Goal: Find specific page/section: Find specific page/section

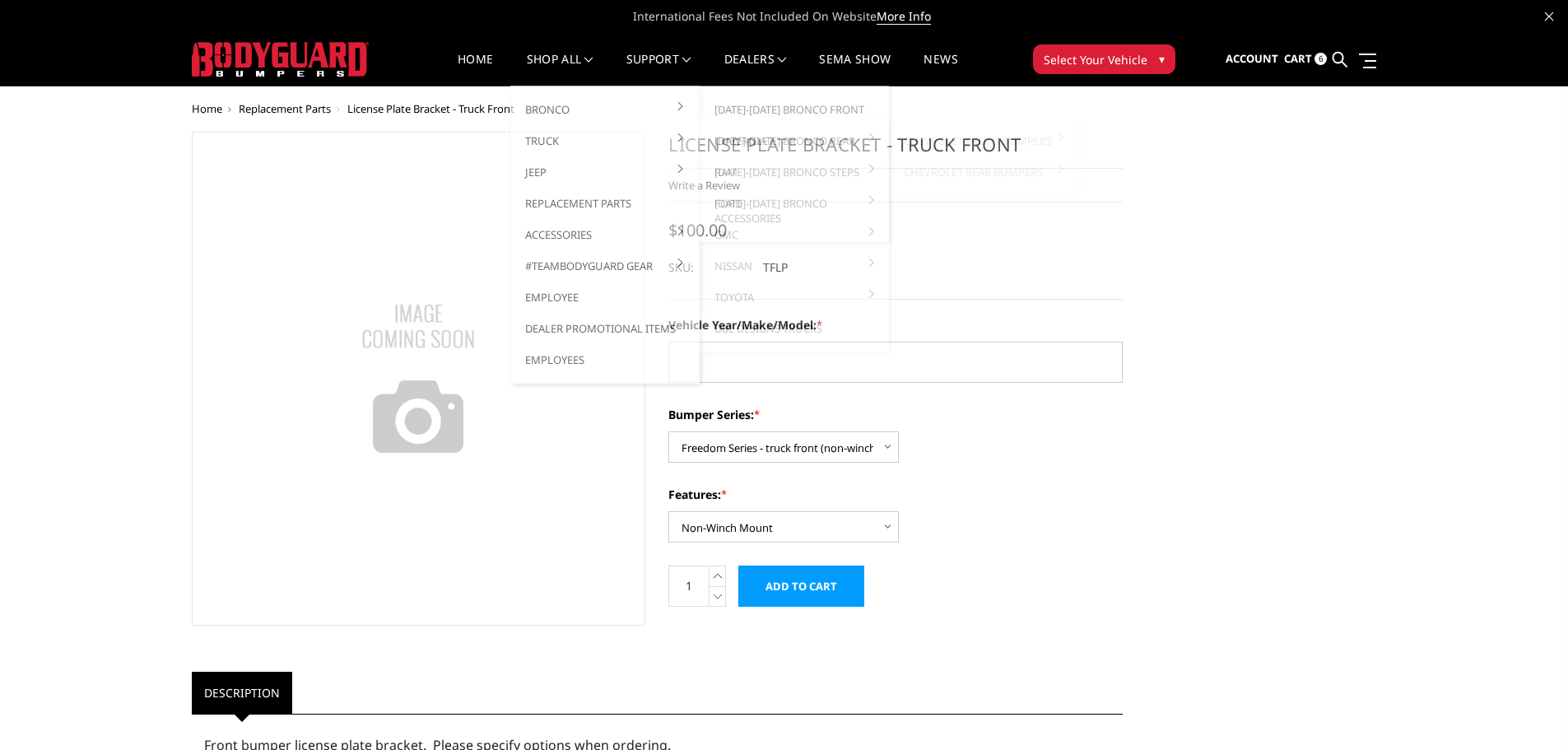
select select "1679"
select select "1677"
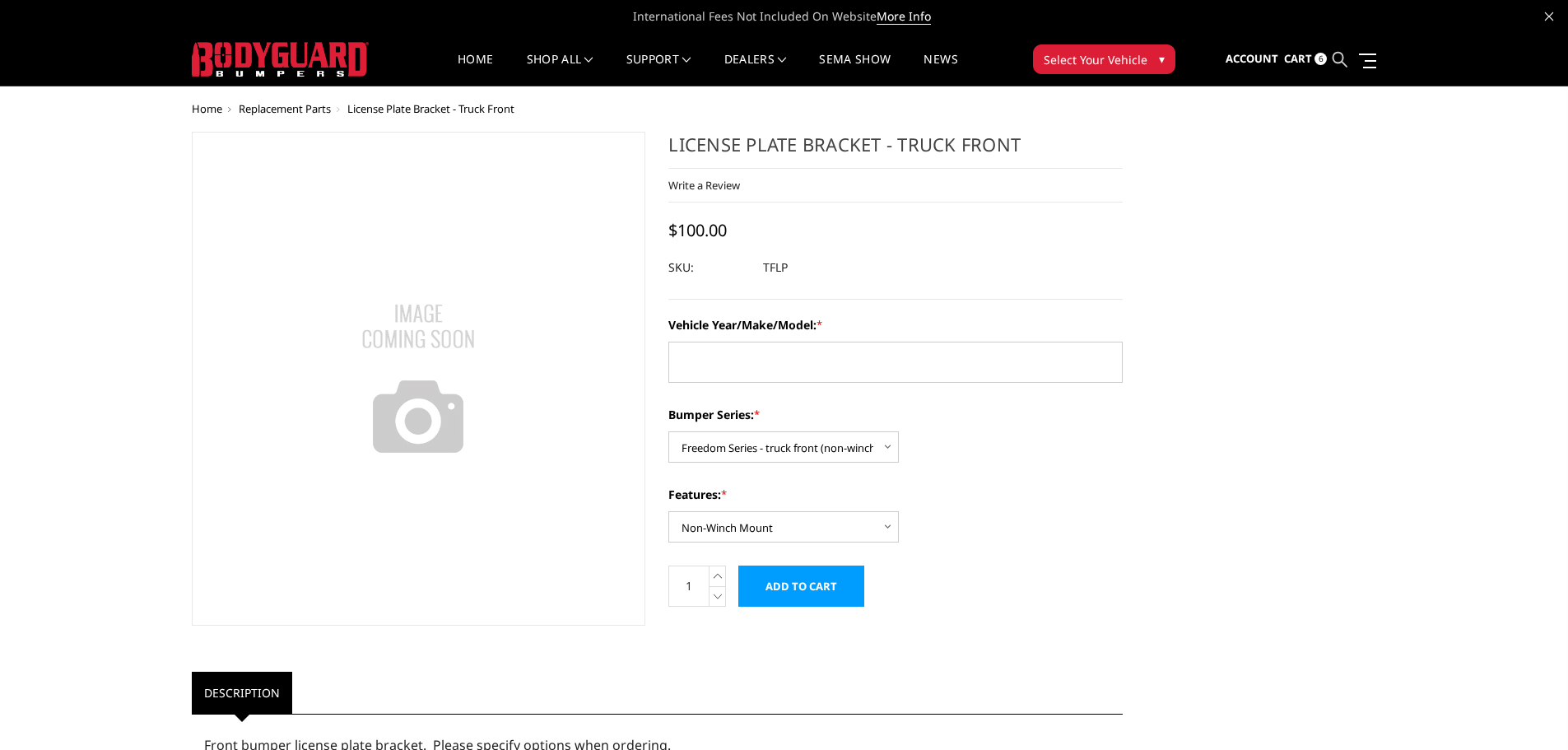
click at [1340, 62] on icon at bounding box center [1339, 58] width 15 height 15
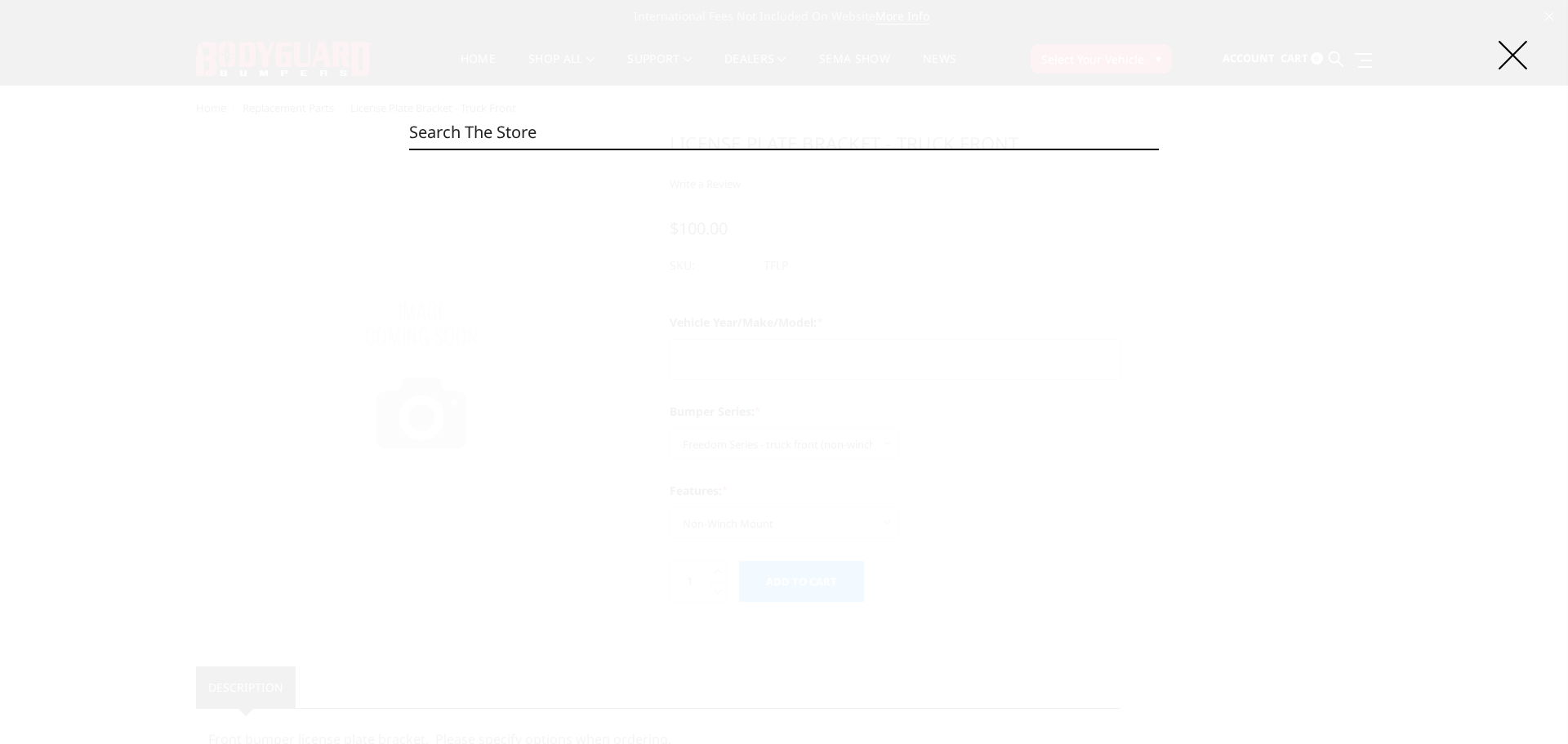
click at [446, 136] on input "Search" at bounding box center [784, 133] width 750 height 33
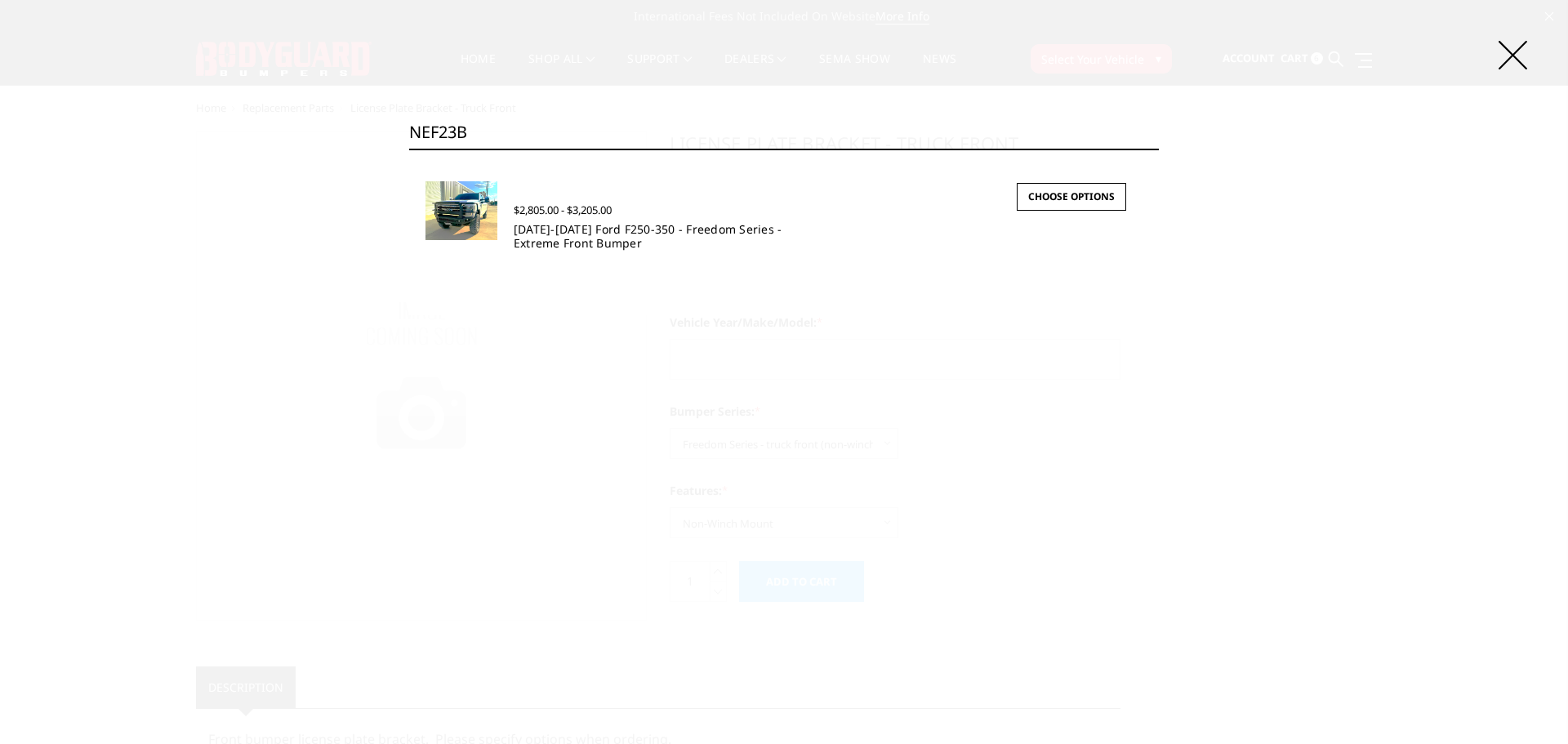
type input "NEF23B"
click at [554, 245] on link "[DATE]-[DATE] Ford F250-350 - Freedom Series - Extreme Front Bumper" at bounding box center [648, 236] width 269 height 29
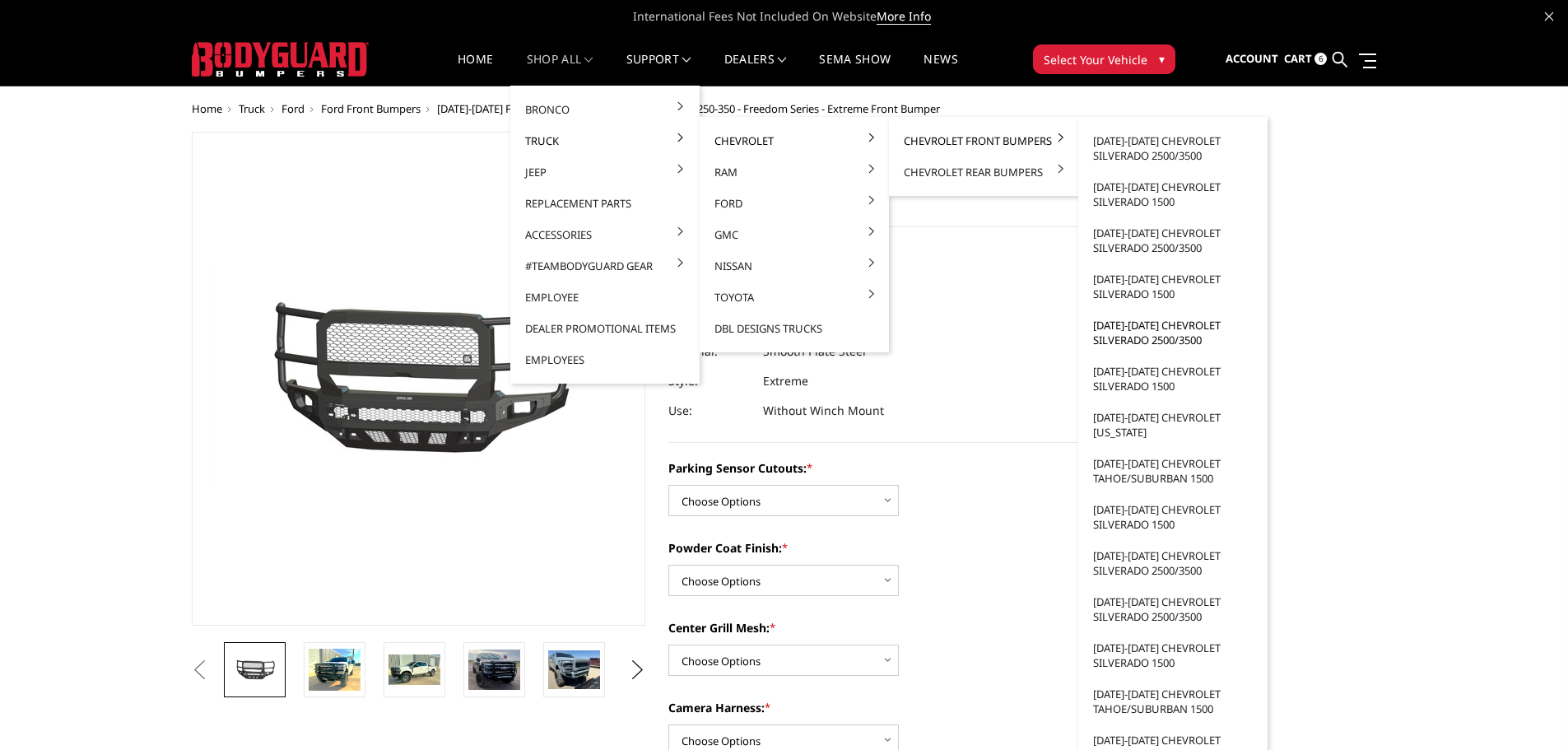
click at [1111, 333] on link "[DATE]-[DATE] Chevrolet Silverado 2500/3500" at bounding box center [1173, 333] width 176 height 46
